Goal: Task Accomplishment & Management: Use online tool/utility

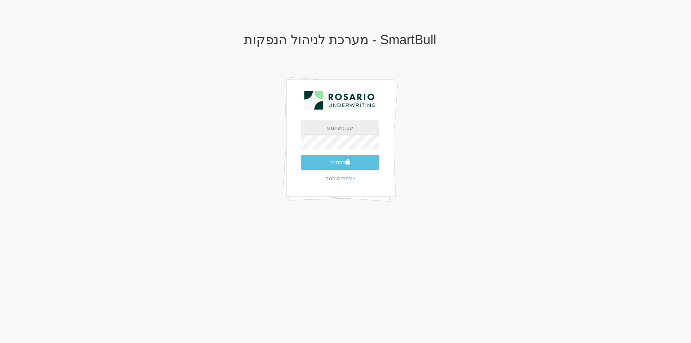
type input "[EMAIL_ADDRESS][PERSON_NAME][DOMAIN_NAME]"
click at [346, 163] on span "submit" at bounding box center [347, 161] width 5 height 5
type input "578960"
click at [301, 165] on button "התחבר" at bounding box center [340, 172] width 78 height 15
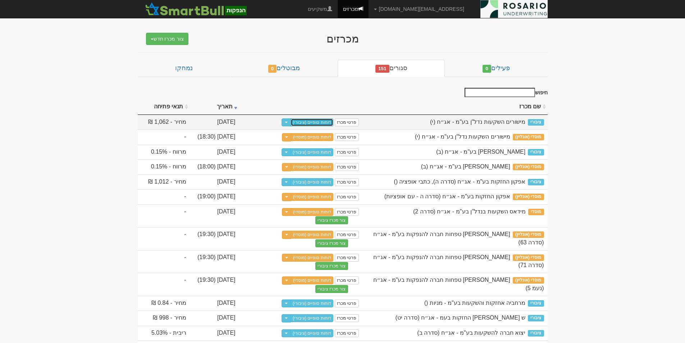
click at [326, 122] on link "דוחות סופיים (ציבורי)" at bounding box center [312, 122] width 43 height 8
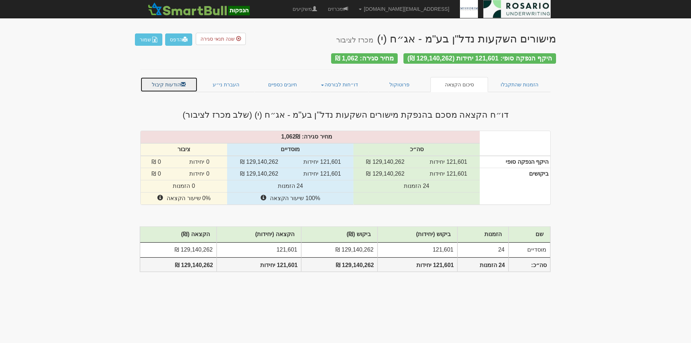
click at [171, 81] on link "הודעות קיבול" at bounding box center [168, 84] width 57 height 15
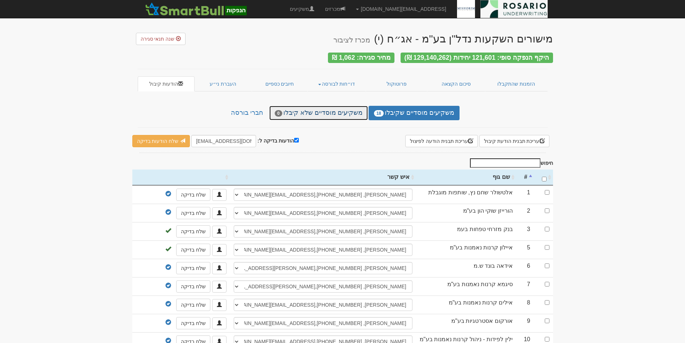
click at [343, 111] on link "משקיעים מוסדיים שלא קיבלו 0" at bounding box center [318, 113] width 99 height 14
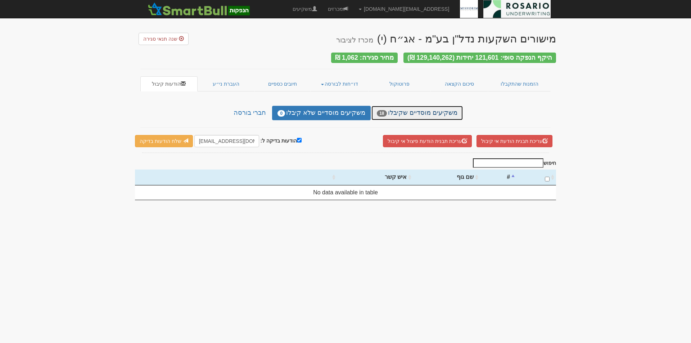
click at [422, 108] on link "משקיעים מוסדיים שקיבלו 18" at bounding box center [416, 113] width 91 height 14
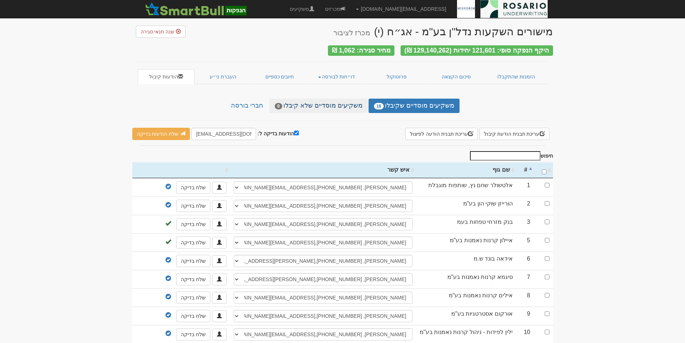
scroll to position [9, 0]
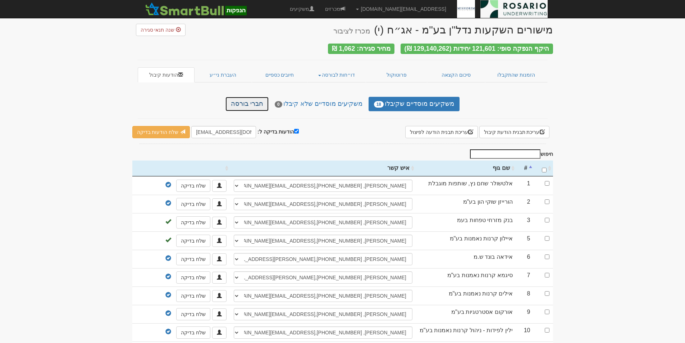
click at [257, 100] on link "חברי בורסה" at bounding box center [247, 104] width 43 height 14
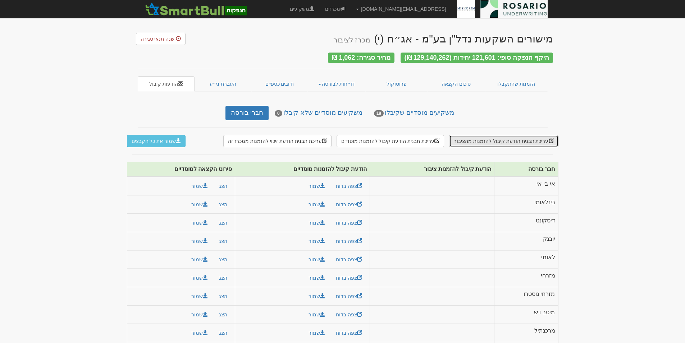
click at [528, 137] on button "עריכת תבנית הודעת קיבול להזמנות מהציבור" at bounding box center [503, 141] width 109 height 12
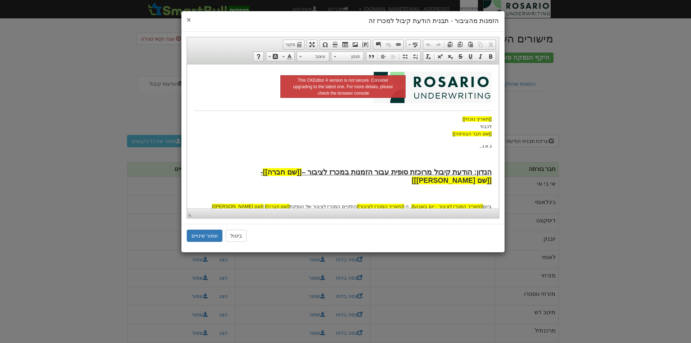
click at [189, 19] on span "×" at bounding box center [189, 19] width 4 height 8
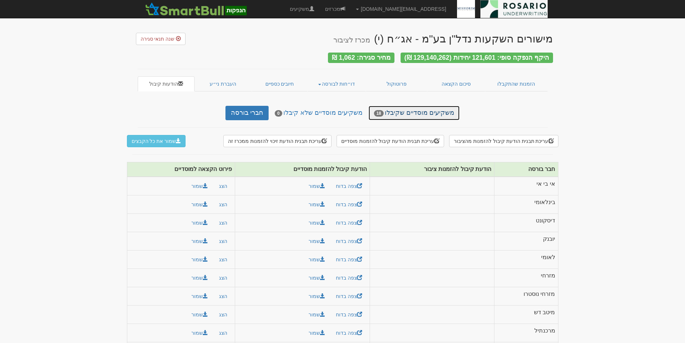
click at [409, 109] on link "משקיעים מוסדיים שקיבלו 18" at bounding box center [414, 113] width 91 height 14
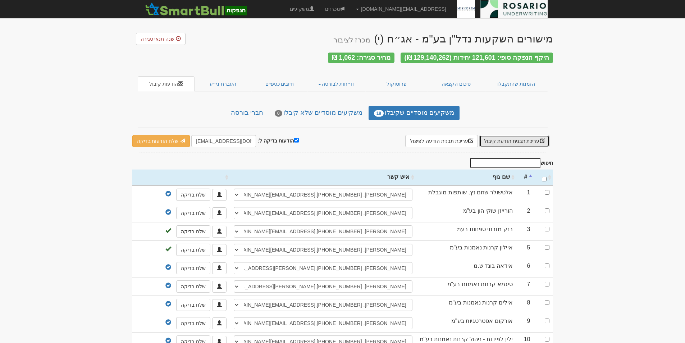
click at [514, 137] on button "עריכת תבנית הודעת קיבול" at bounding box center [514, 141] width 70 height 12
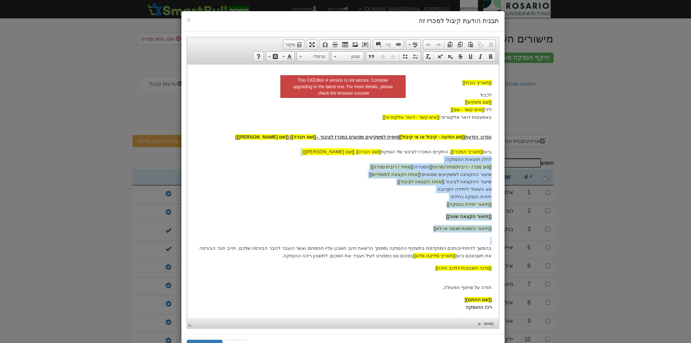
drag, startPoint x: 491, startPoint y: 137, endPoint x: 359, endPoint y: 155, distance: 133.2
click at [359, 155] on html "[[תאריך נוכחי]] לכבוד [[שם משקיע]] לידי [[איש קשר - שם]] באמצעות דואר אלקטרוני:…" at bounding box center [342, 191] width 311 height 254
click at [434, 266] on p "[[פרטי חשבונות לחיוב וזיכוי]]" at bounding box center [342, 268] width 297 height 8
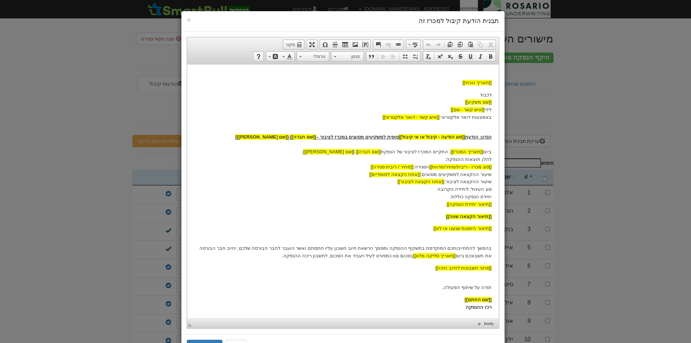
drag, startPoint x: 492, startPoint y: 247, endPoint x: 307, endPoint y: 257, distance: 185.5
click at [307, 257] on html "[[תאריך נוכחי]] לכבוד [[שם משקיע]] לידי [[איש קשר - שם]] באמצעות דואר אלקטרוני:…" at bounding box center [342, 191] width 311 height 254
click at [427, 281] on p "תודה על שיתוף הפעולה," at bounding box center [342, 283] width 297 height 15
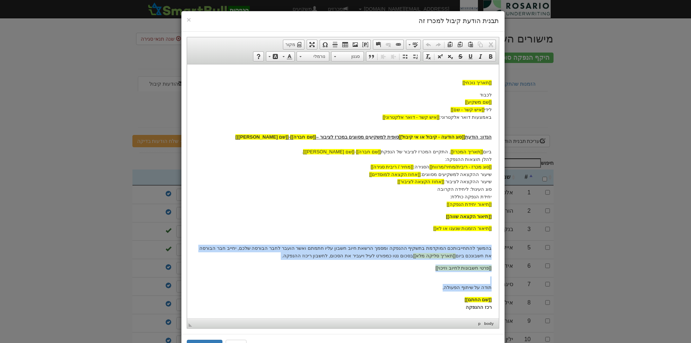
drag, startPoint x: 492, startPoint y: 247, endPoint x: 430, endPoint y: 284, distance: 71.4
click at [430, 284] on html "[[תאריך נוכחי]] לכבוד [[שם משקיע]] לידי [[איש קשר - שם]] באמצעות דואר אלקטרוני:…" at bounding box center [342, 191] width 311 height 254
copy body "בהמשך להתחייבותכם המוקדמת בתשקיף ההנפקה ומסמך הרשאת חיוב חשבון עליו חתמתם ואשר …"
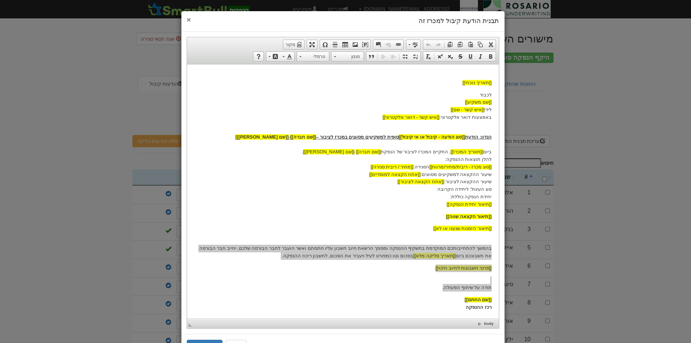
click at [191, 19] on span "×" at bounding box center [189, 19] width 4 height 8
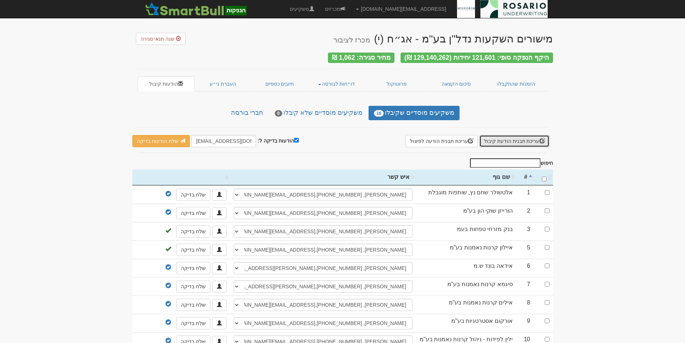
click at [532, 139] on button "עריכת תבנית הודעת קיבול" at bounding box center [514, 141] width 70 height 12
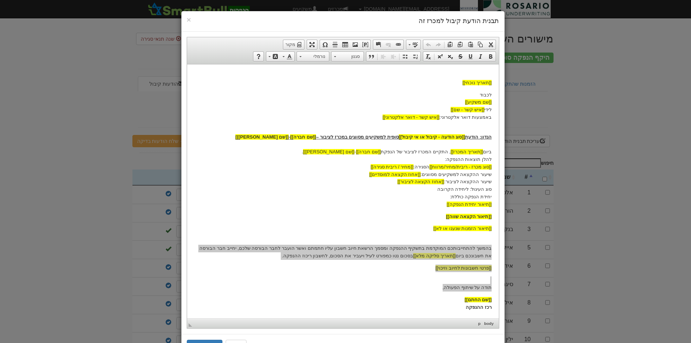
copy body "בהמשך להתחייבותכם המוקדמת בתשקיף ההנפקה ומסמך הרשאת חיוב חשבון עליו חתמתם ואשר …"
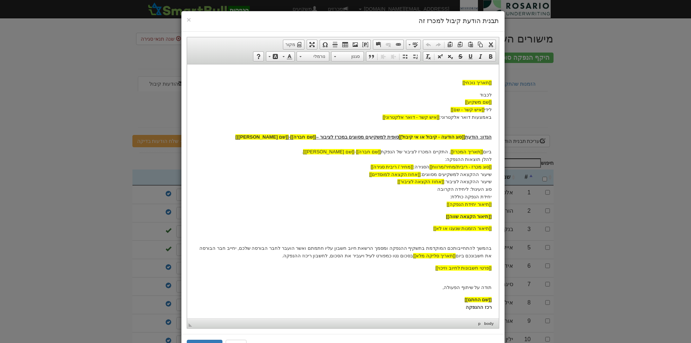
click at [451, 291] on body "[[תאריך נוכחי]] לכבוד [[שם משקיע]] לידי [[איש קשר - שם]] באמצעות דואר אלקטרוני:…" at bounding box center [342, 191] width 297 height 240
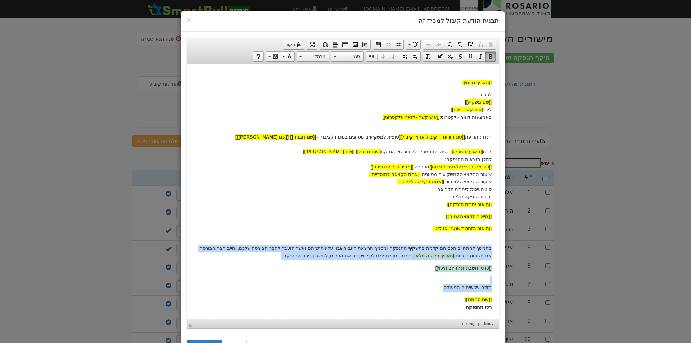
drag, startPoint x: 442, startPoint y: 288, endPoint x: 688, endPoint y: 316, distance: 247.6
click at [496, 251] on html "[[תאריך נוכחי]] לכבוד [[שם משקיע]] לידי [[איש קשר - שם]] באמצעות דואר אלקטרוני:…" at bounding box center [342, 191] width 311 height 254
copy body "בהמשך להתחייבותכם המוקדמת בתשקיף ההנפקה ומסמך הרשאת חיוב חשבון עליו חתמתם ואשר …"
